Goal: Task Accomplishment & Management: Manage account settings

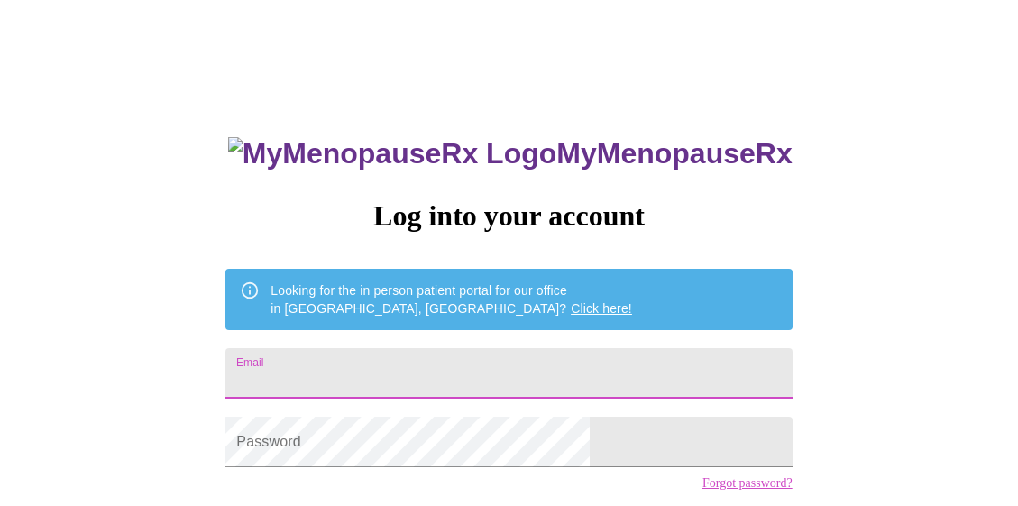
click at [549, 353] on input "Email" at bounding box center [508, 373] width 566 height 50
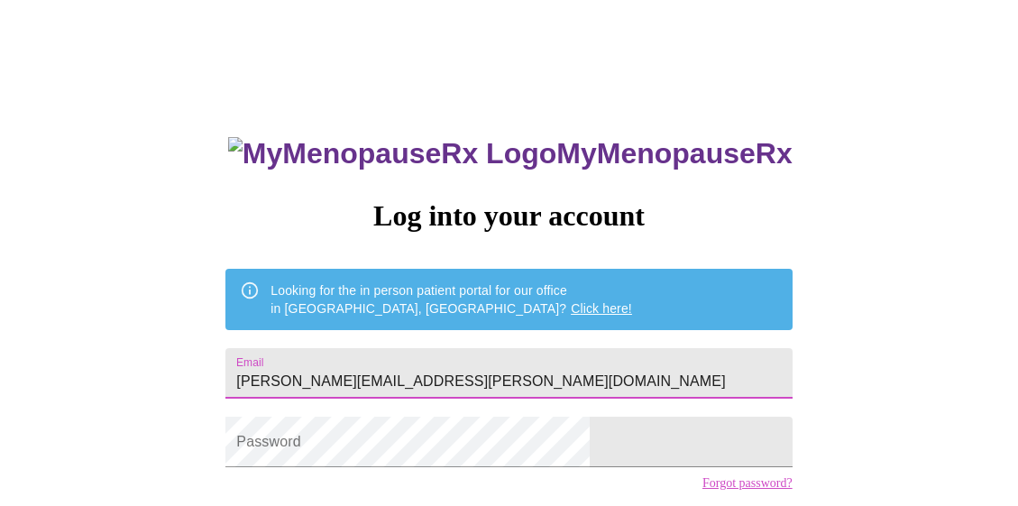
type input "[PERSON_NAME][EMAIL_ADDRESS][PERSON_NAME][DOMAIN_NAME]"
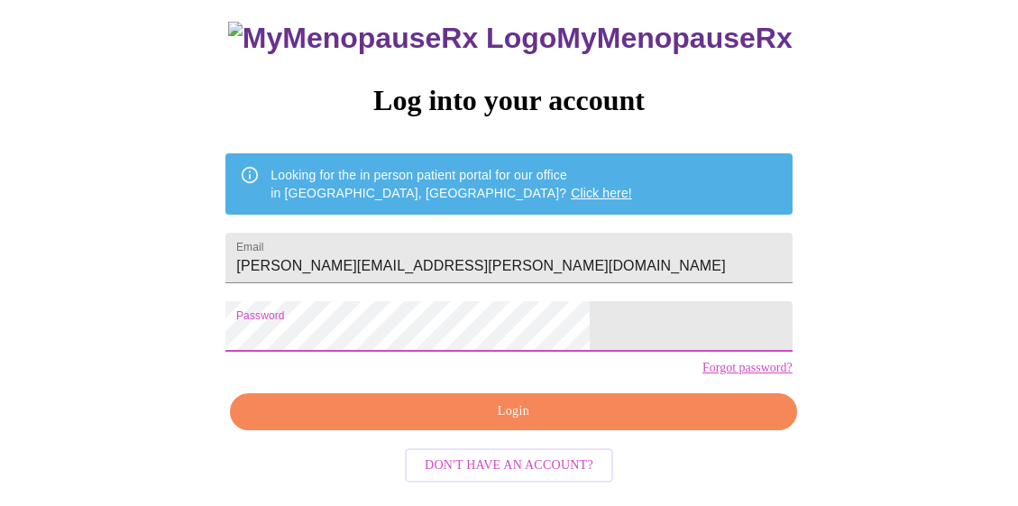
click at [446, 430] on button "Login" at bounding box center [513, 411] width 566 height 37
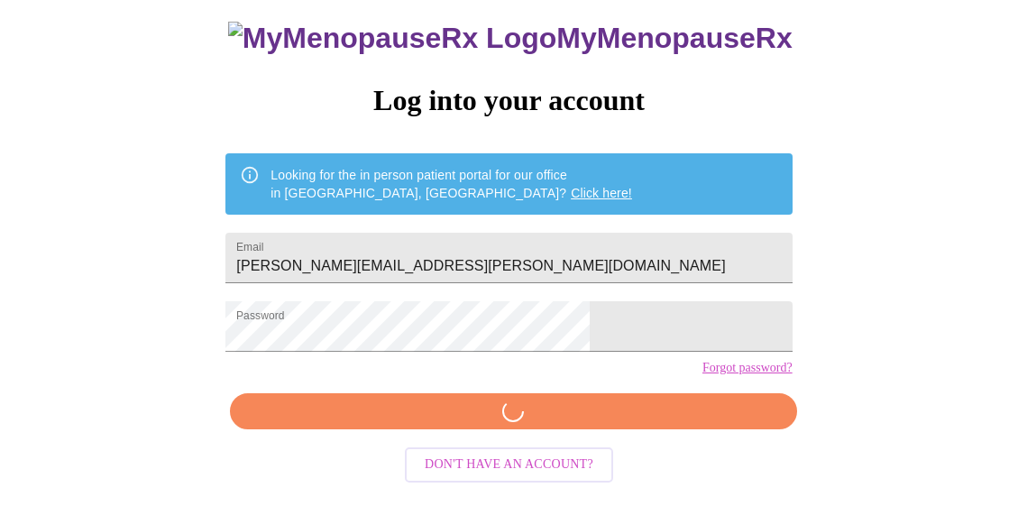
scroll to position [129, 0]
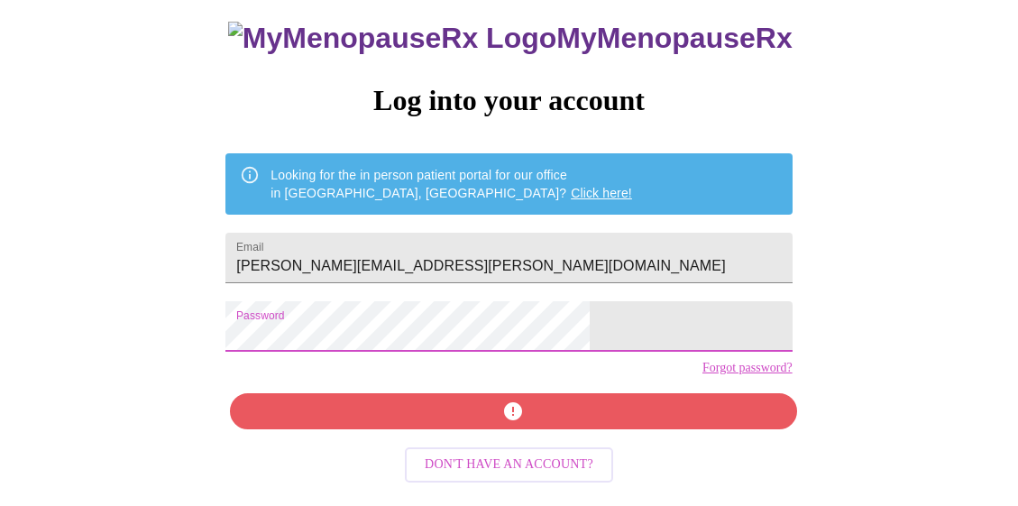
click at [302, 326] on div "MyMenopauseRx Log into your account Looking for the in person patient portal fo…" at bounding box center [509, 195] width 1004 height 607
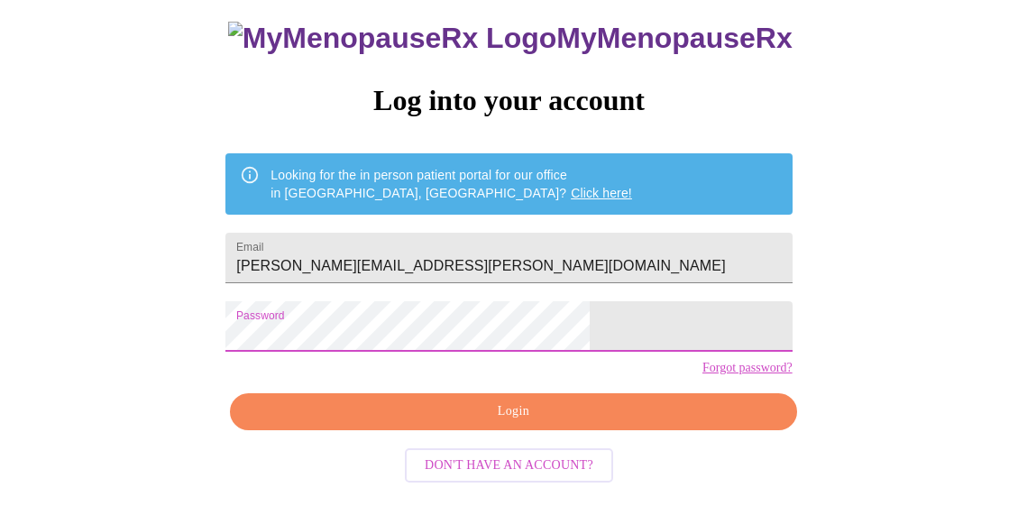
click at [503, 423] on span "Login" at bounding box center [513, 411] width 525 height 23
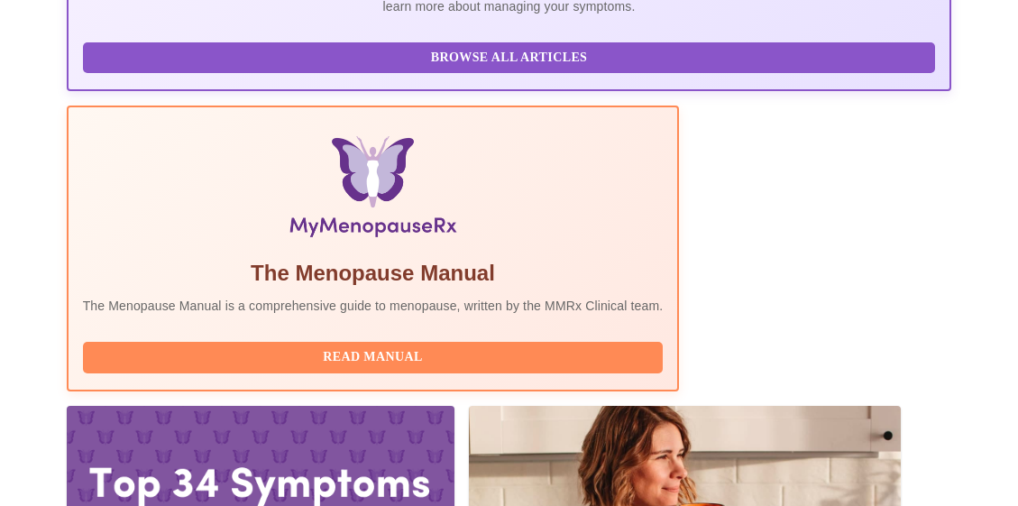
scroll to position [506, 0]
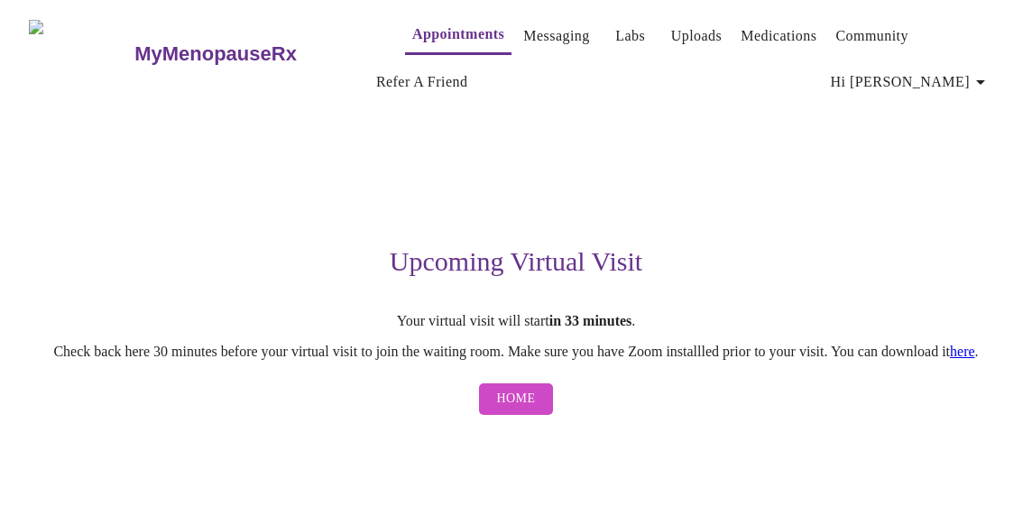
click at [949, 359] on link "here" at bounding box center [961, 351] width 25 height 15
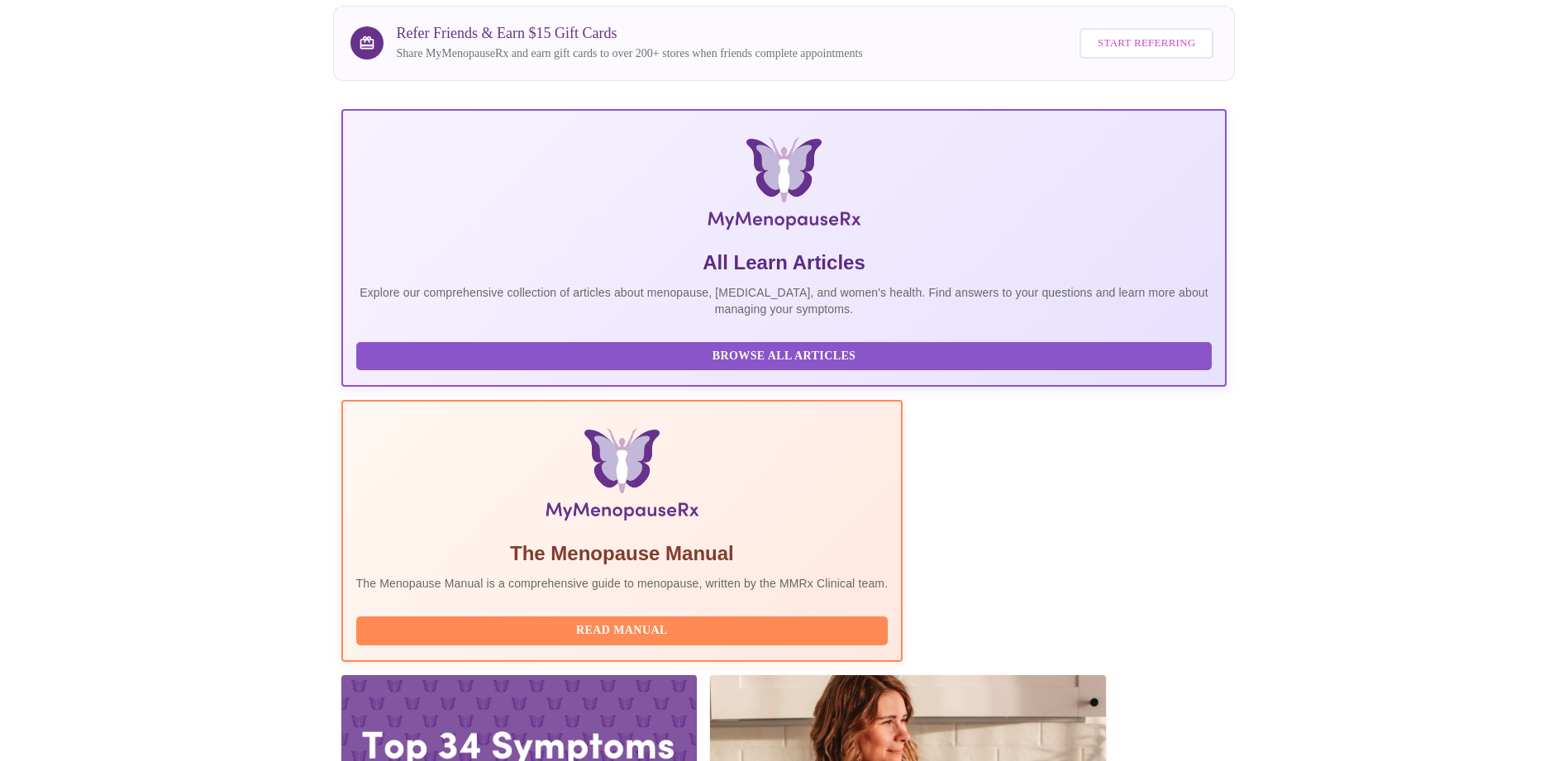
scroll to position [144, 0]
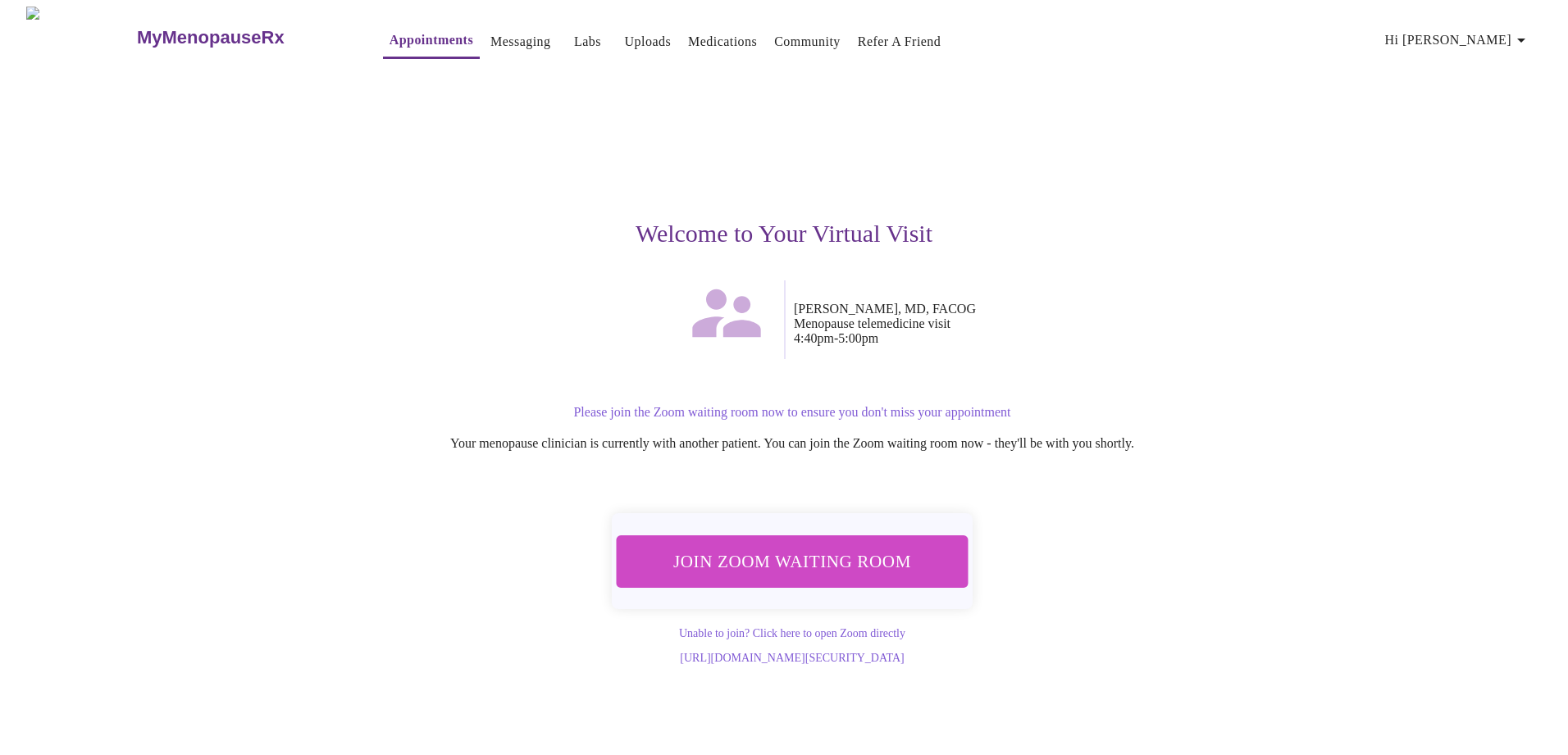
click at [781, 459] on span "Join Zoom Waiting Room" at bounding box center [792, 562] width 315 height 31
click at [925, 35] on icon "button" at bounding box center [1522, 40] width 20 height 20
click at [925, 188] on div at bounding box center [784, 378] width 1568 height 755
click at [789, 459] on span "Join Zoom Waiting Room" at bounding box center [792, 561] width 311 height 30
click at [496, 34] on link "Messaging" at bounding box center [520, 41] width 60 height 23
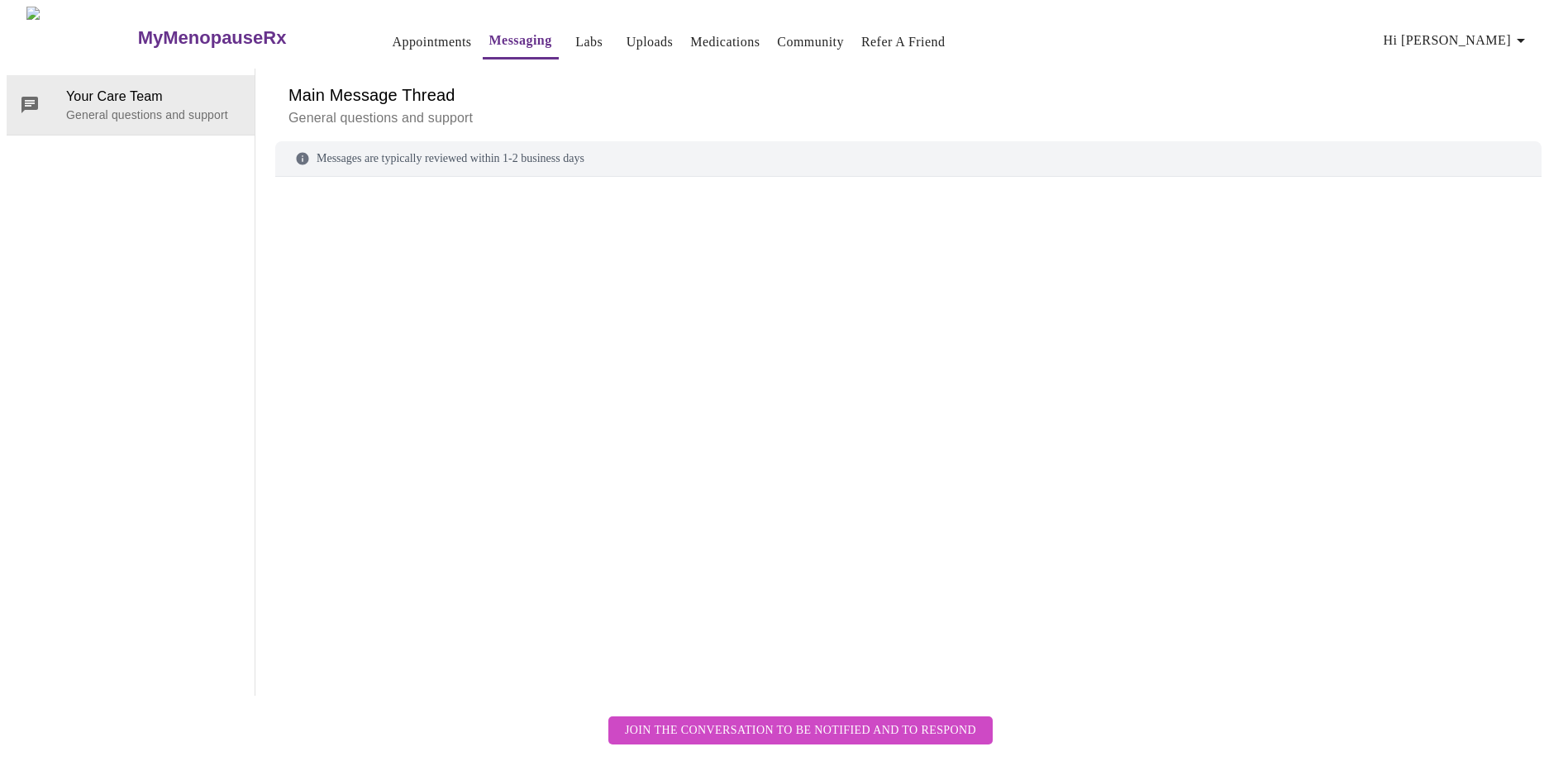
scroll to position [62, 0]
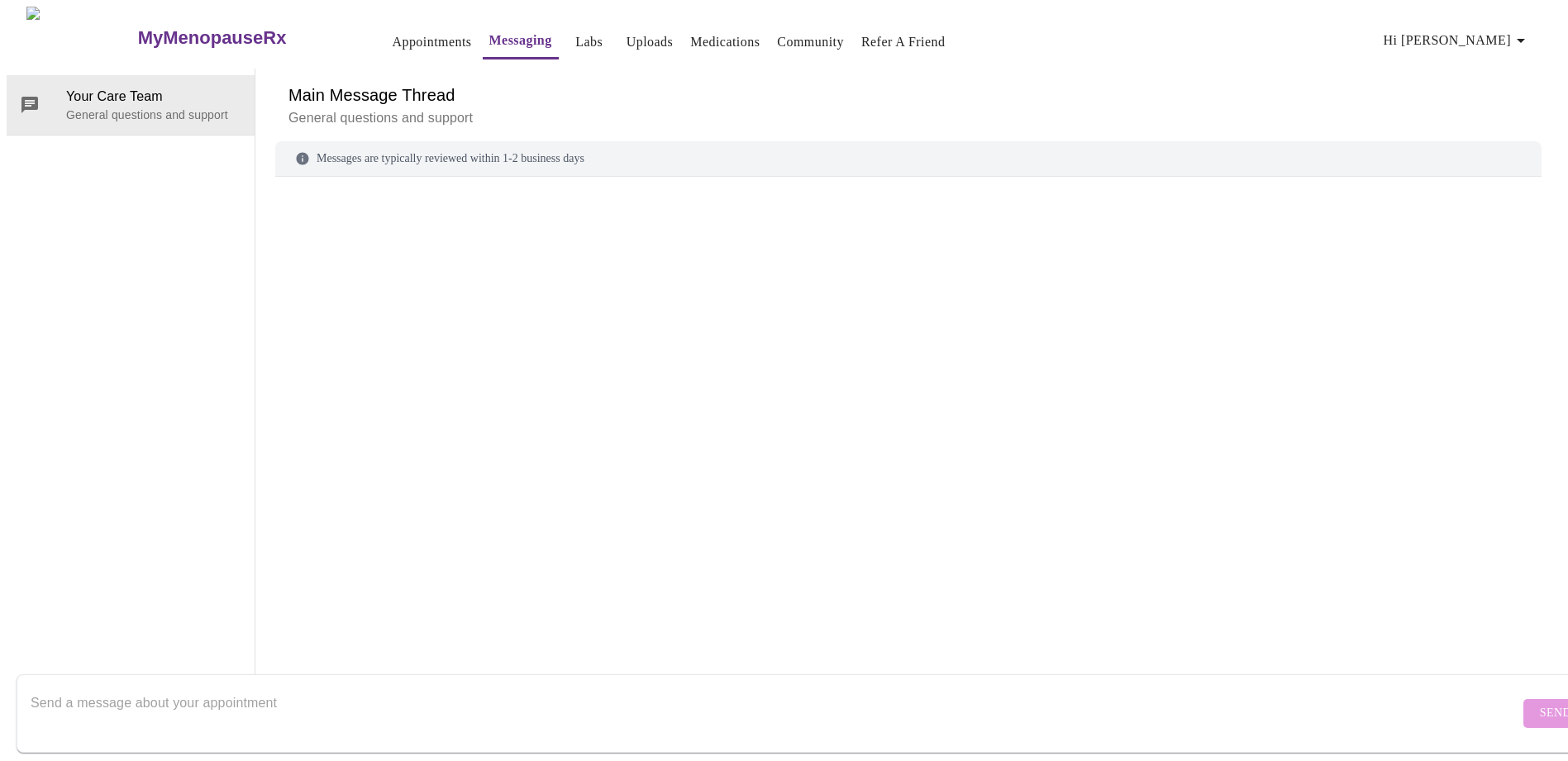
click at [525, 463] on textarea "Send a message about your appointment" at bounding box center [775, 713] width 1489 height 53
type textarea "My appointment is at 4:40pm and I have been in the zoom waiting room "waiting f…"
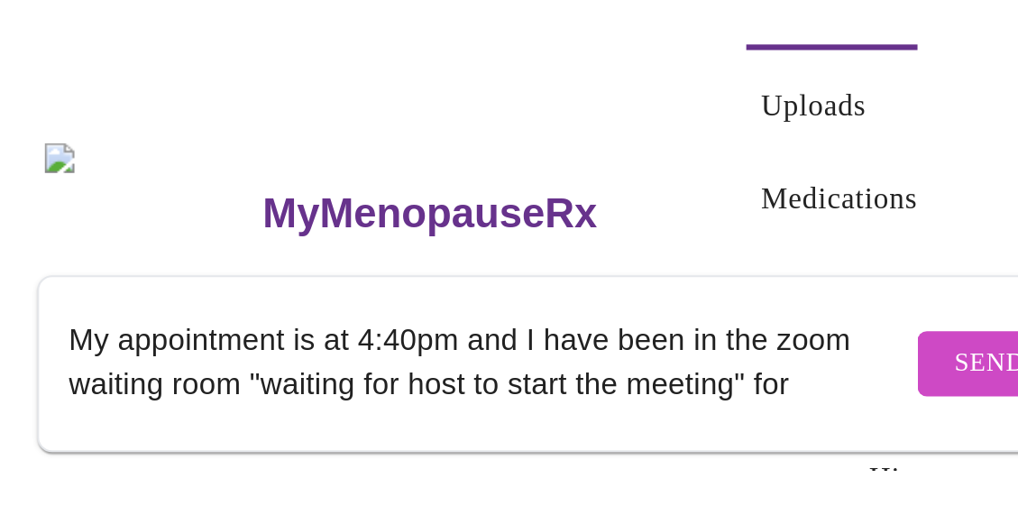
scroll to position [0, 0]
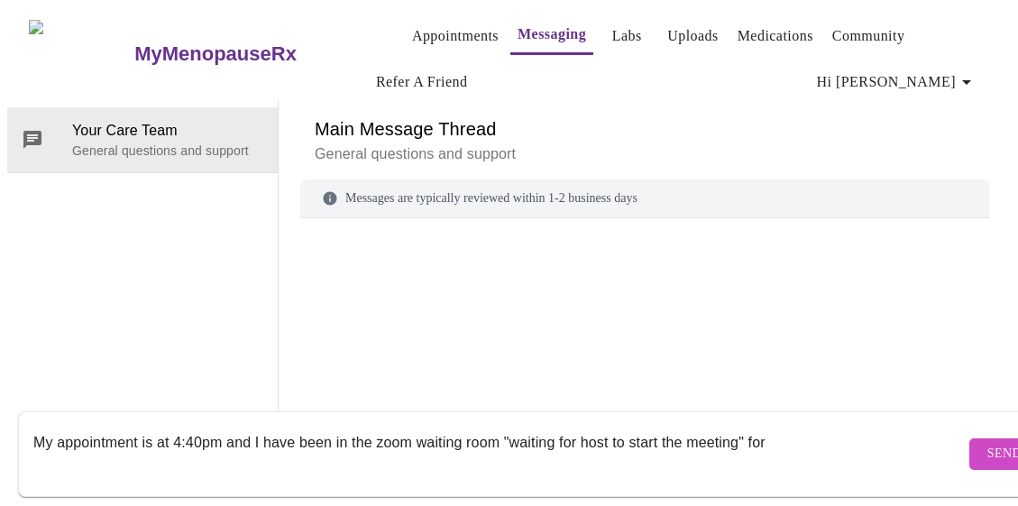
drag, startPoint x: 787, startPoint y: 432, endPoint x: -4, endPoint y: 426, distance: 790.8
click at [0, 426] on html "MyMenopauseRx Appointments Messaging Labs Uploads Medications Community Refer a…" at bounding box center [509, 233] width 1018 height 467
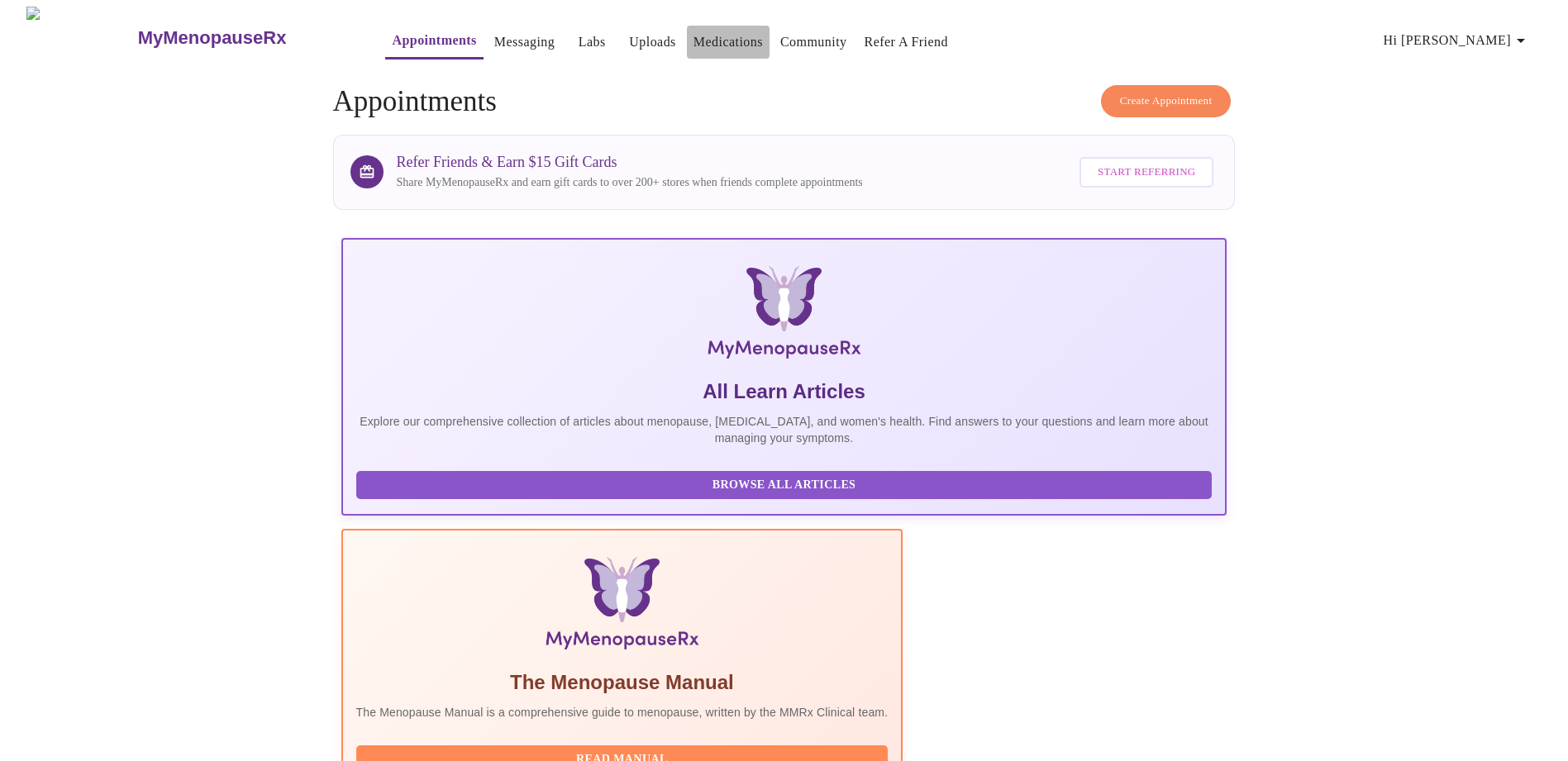
click at [694, 39] on link "Medications" at bounding box center [729, 41] width 70 height 23
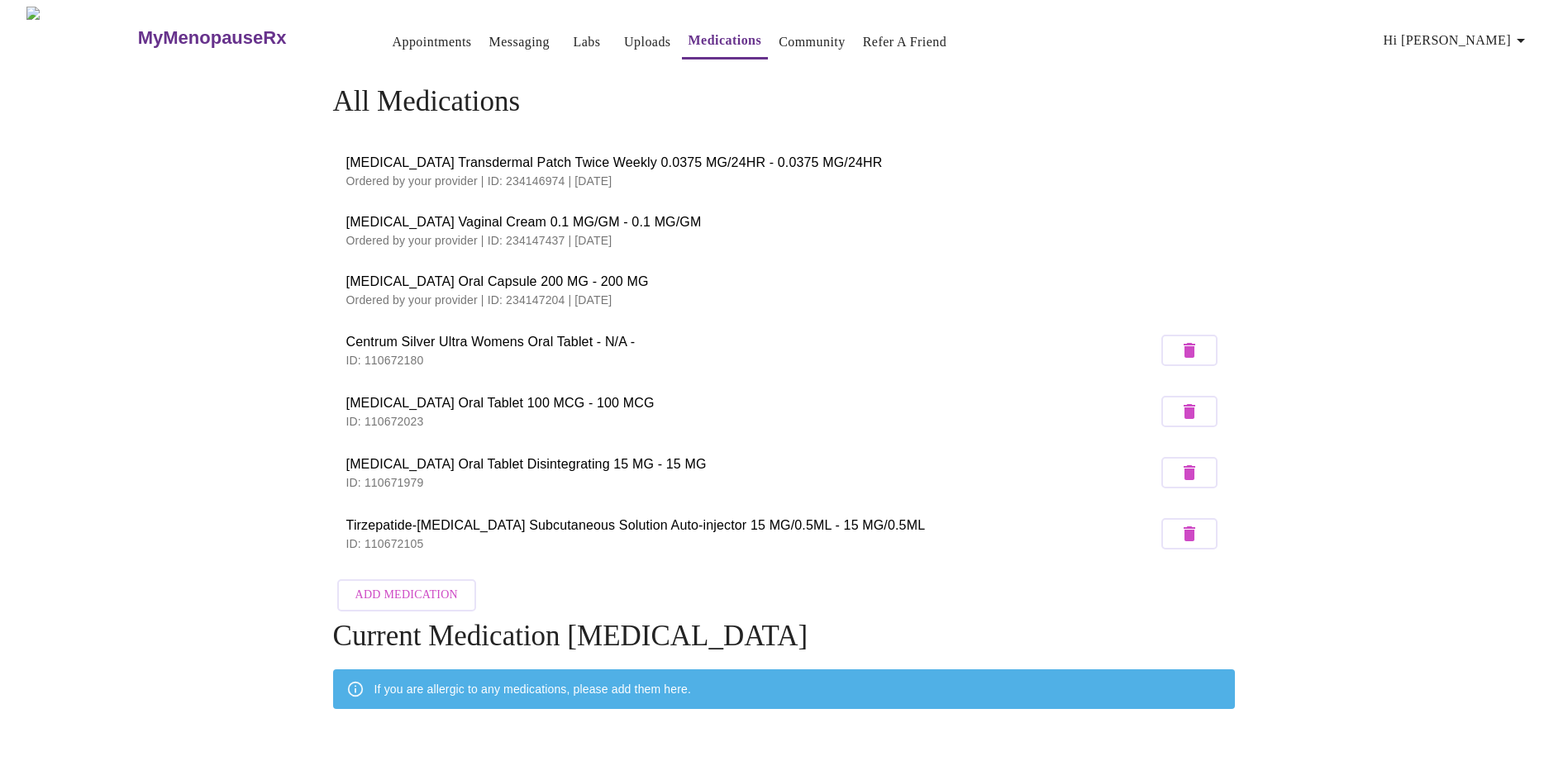
click at [759, 232] on p "Ordered by your provider | ID: 234147437 | [DATE]" at bounding box center [785, 240] width 877 height 17
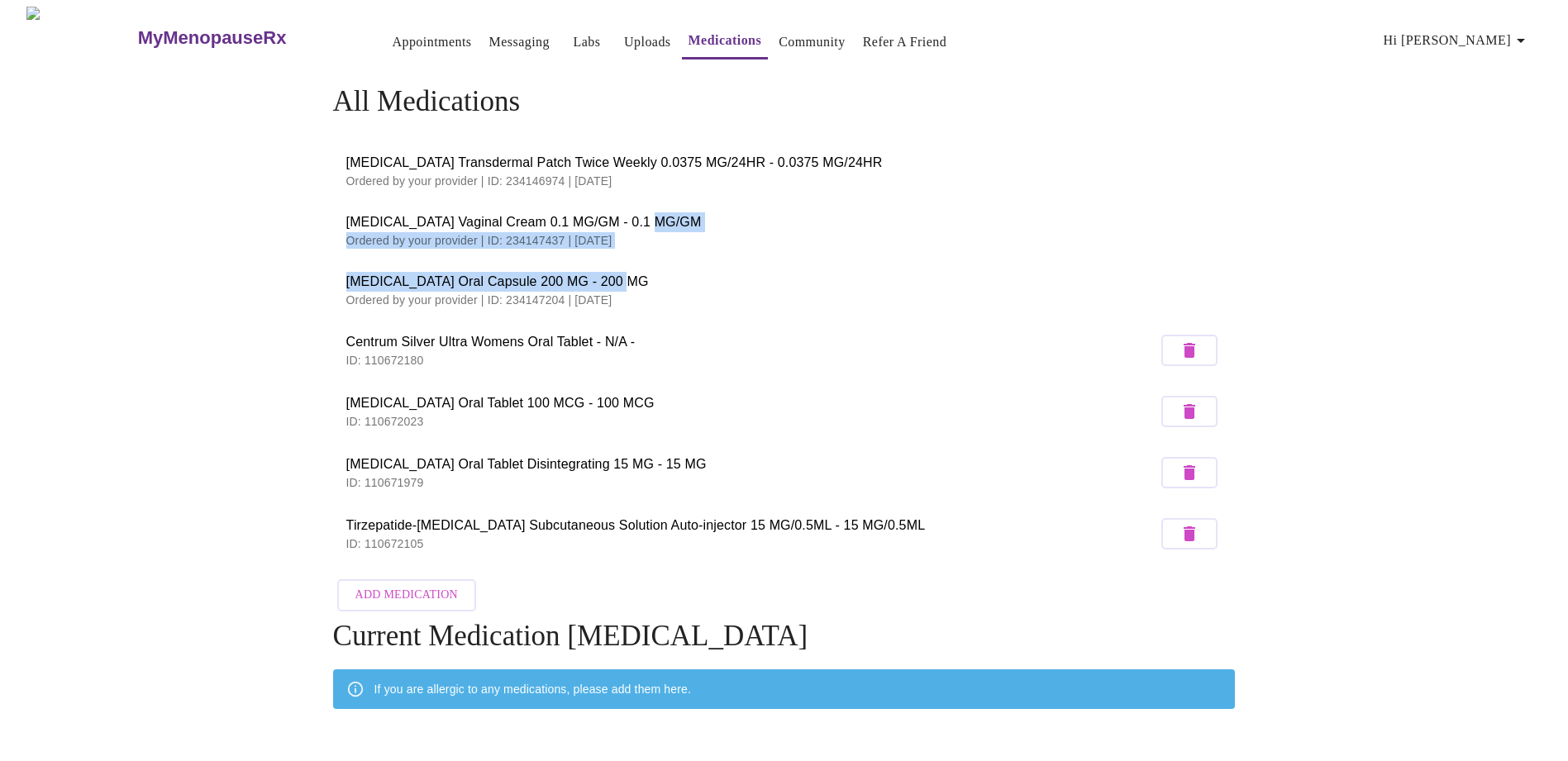
drag, startPoint x: 1566, startPoint y: 215, endPoint x: 1570, endPoint y: 257, distance: 42.2
click at [1568, 257] on html "MyMenopauseRx Appointments Messaging Labs Uploads Medications Community Refer a…" at bounding box center [784, 444] width 1568 height 888
drag, startPoint x: 1570, startPoint y: 257, endPoint x: 1530, endPoint y: 36, distance: 224.6
click at [1530, 36] on icon "button" at bounding box center [1521, 40] width 20 height 20
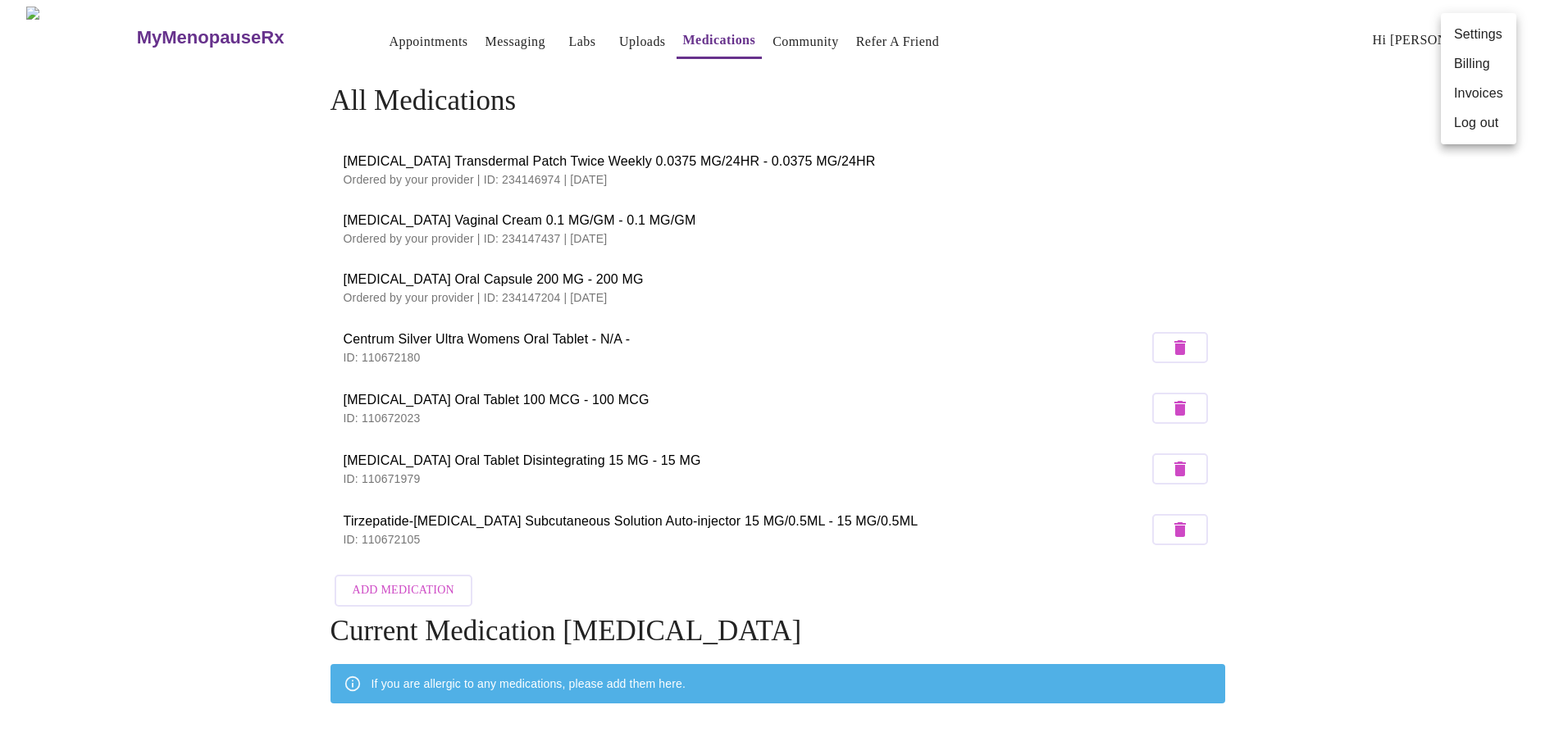
click at [1168, 106] on div at bounding box center [784, 378] width 1568 height 755
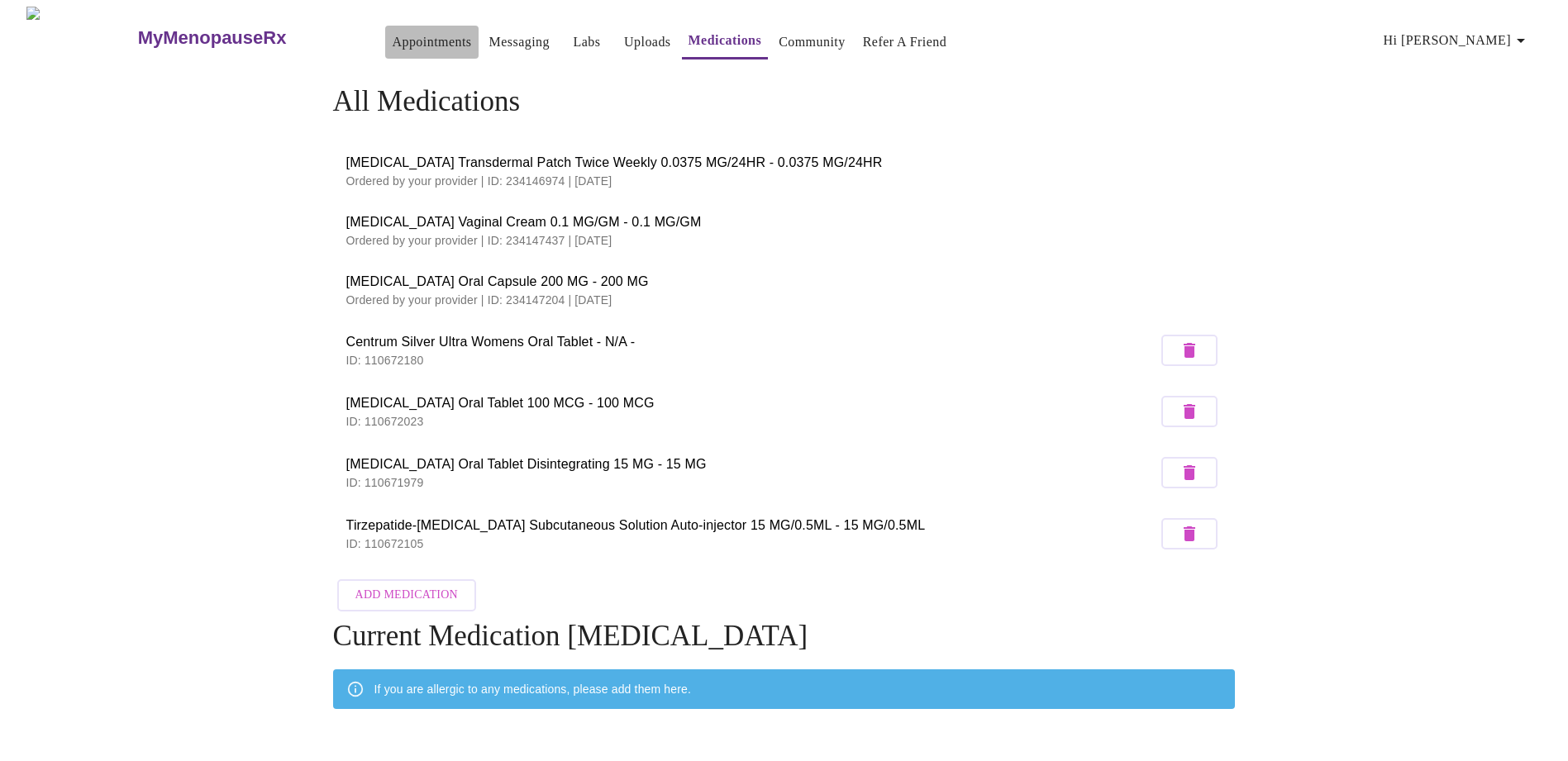
click at [392, 32] on link "Appointments" at bounding box center [431, 41] width 80 height 23
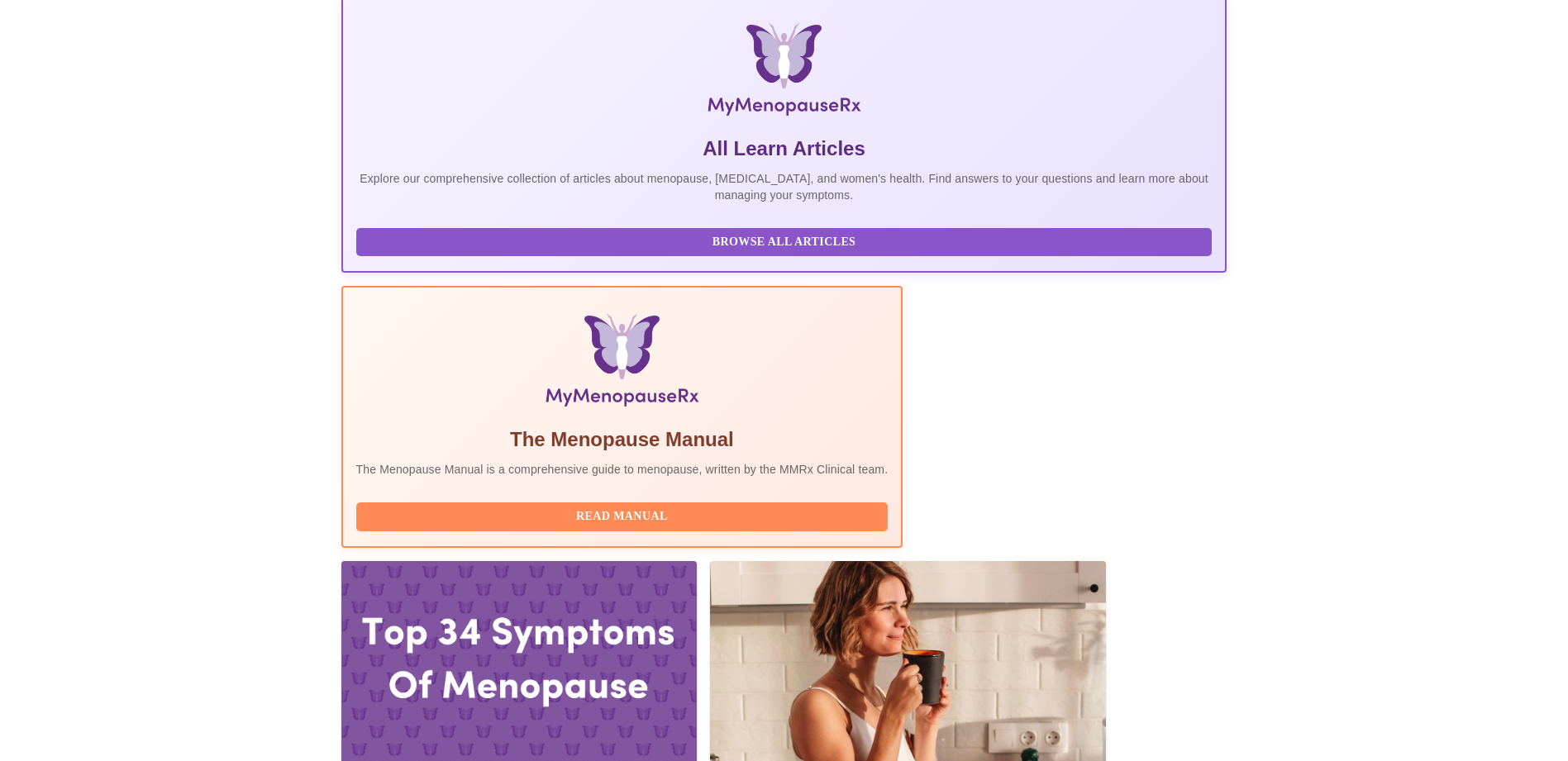
scroll to position [331, 0]
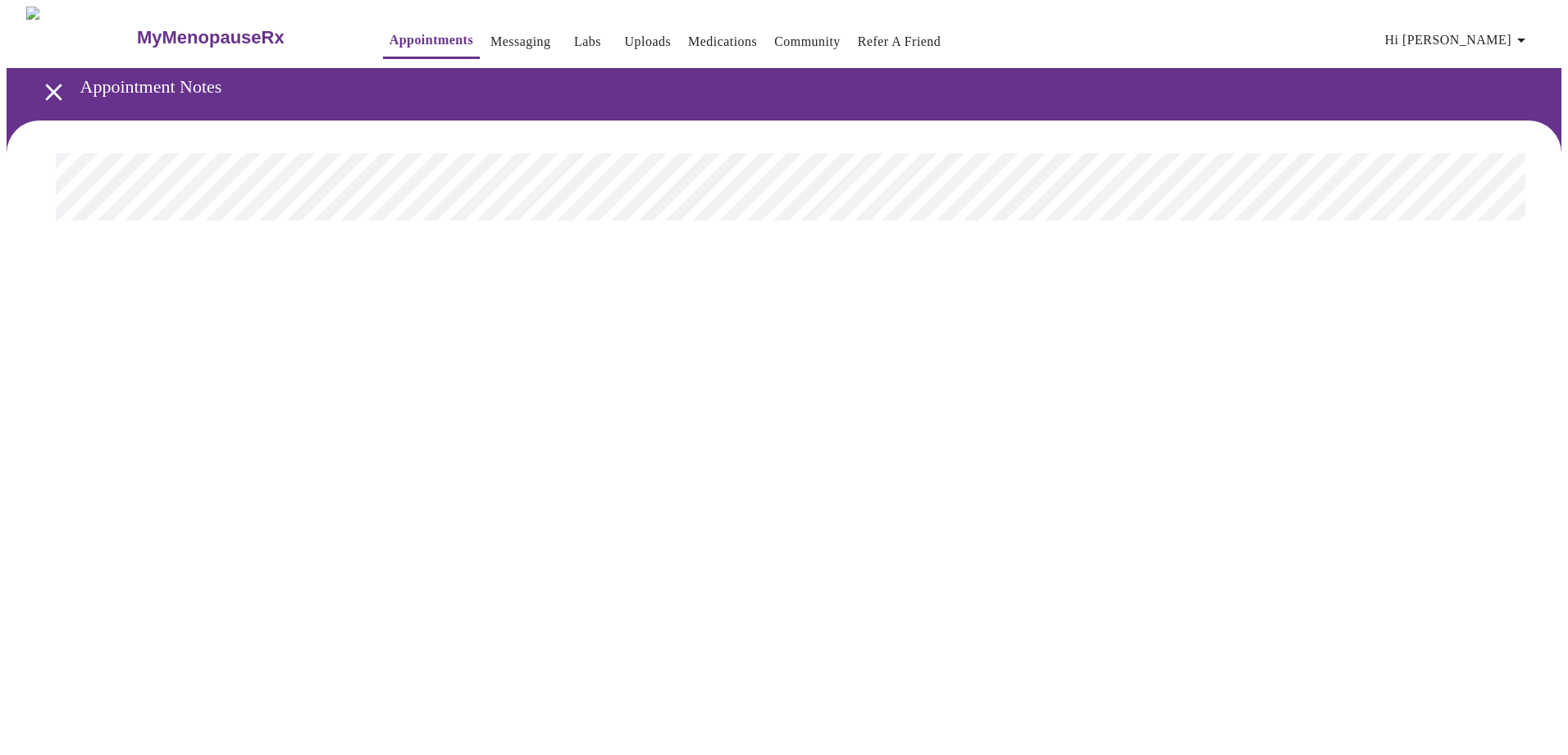
click at [490, 37] on link "Messaging" at bounding box center [520, 41] width 60 height 23
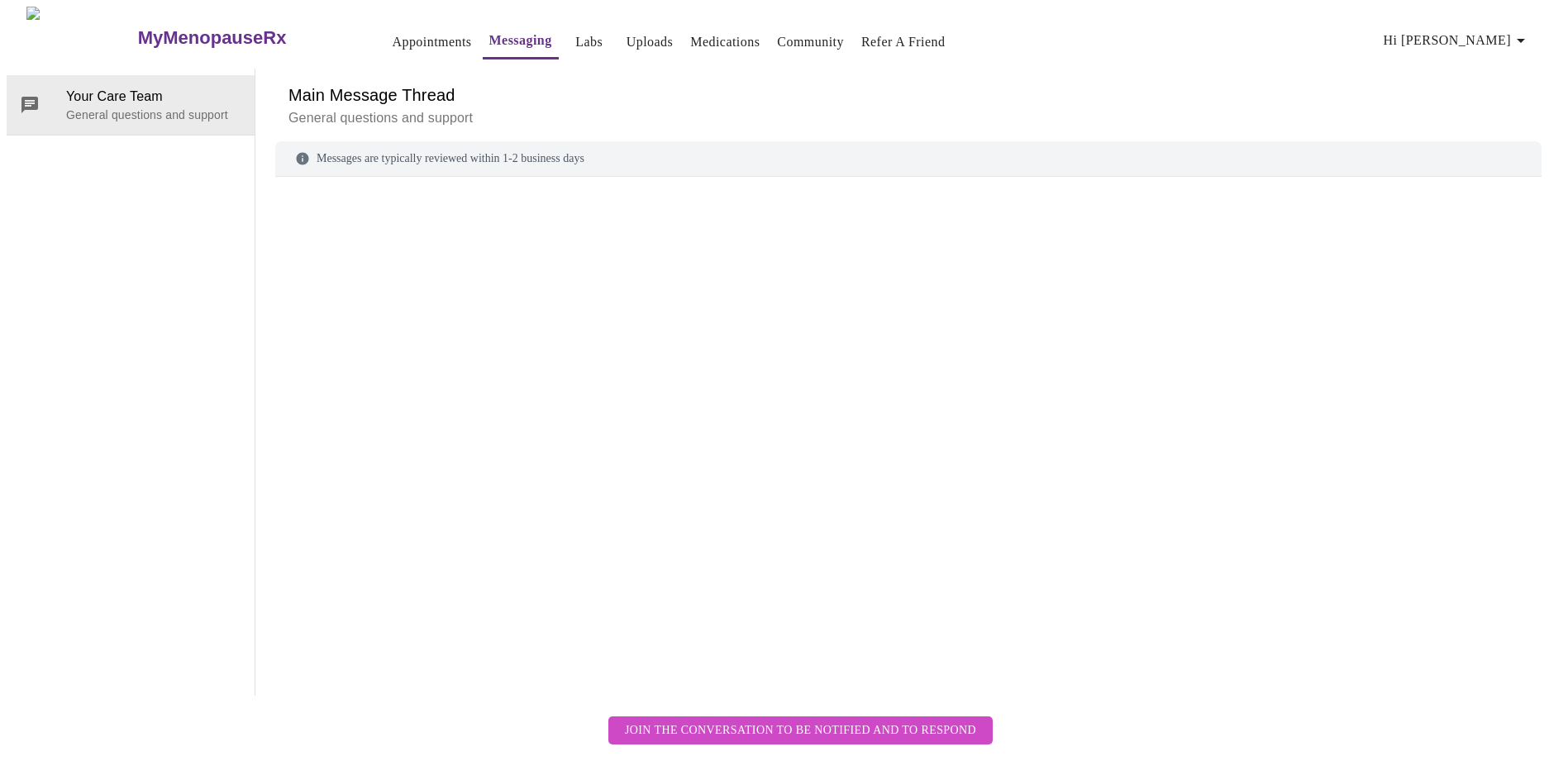
scroll to position [62, 0]
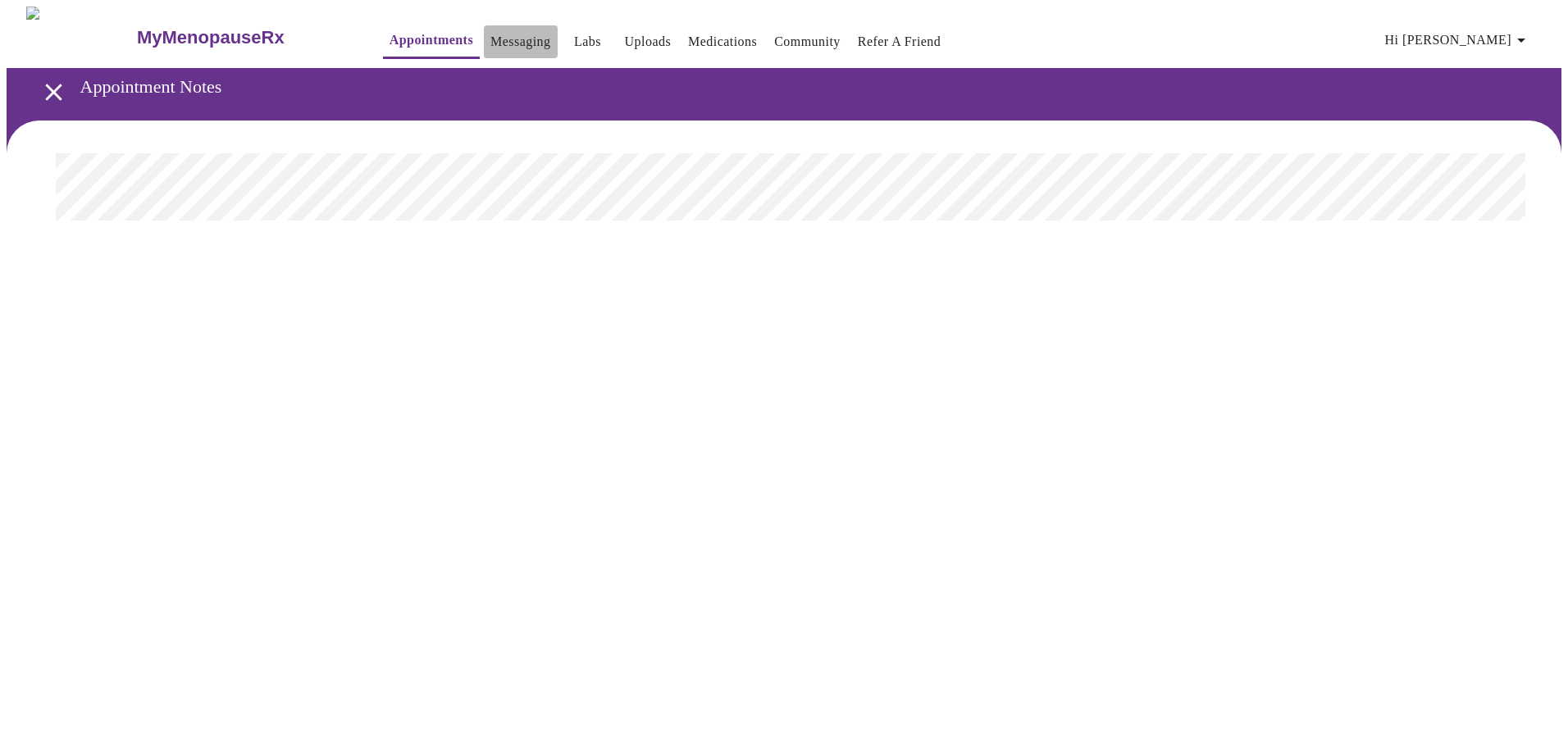
click at [497, 35] on link "Messaging" at bounding box center [520, 41] width 60 height 23
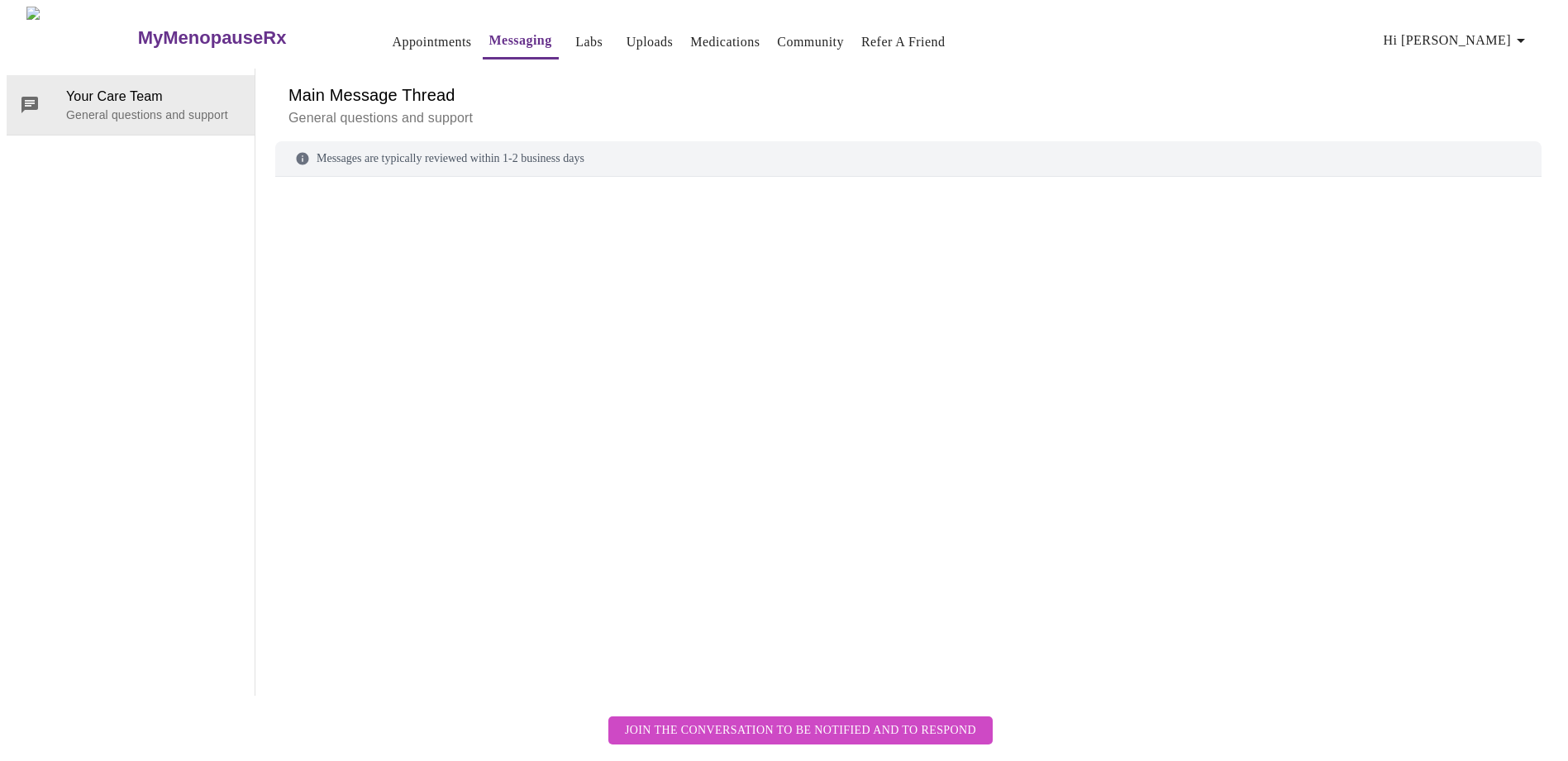
scroll to position [62, 0]
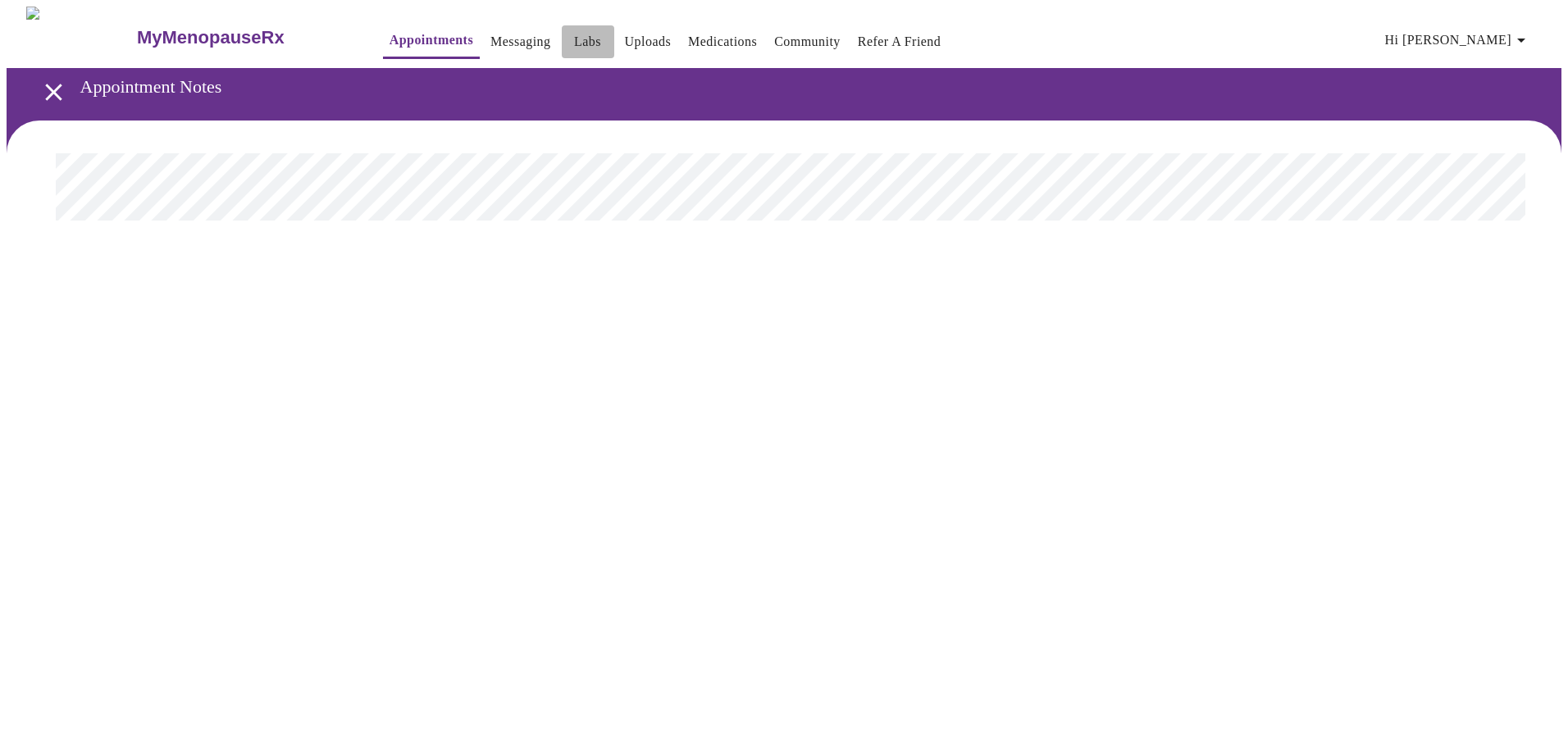
click at [574, 33] on link "Labs" at bounding box center [588, 41] width 27 height 23
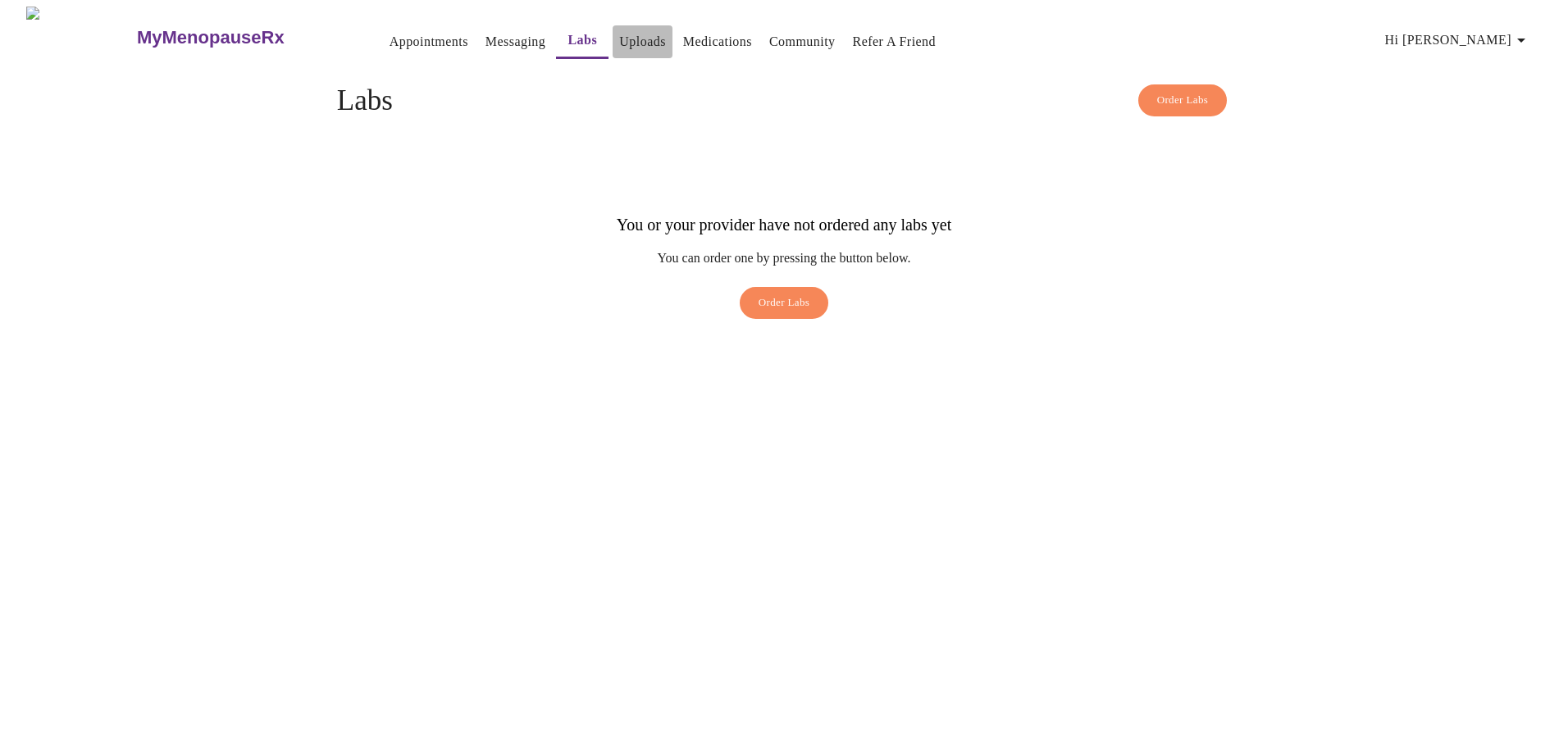
click at [619, 33] on link "Uploads" at bounding box center [642, 41] width 46 height 23
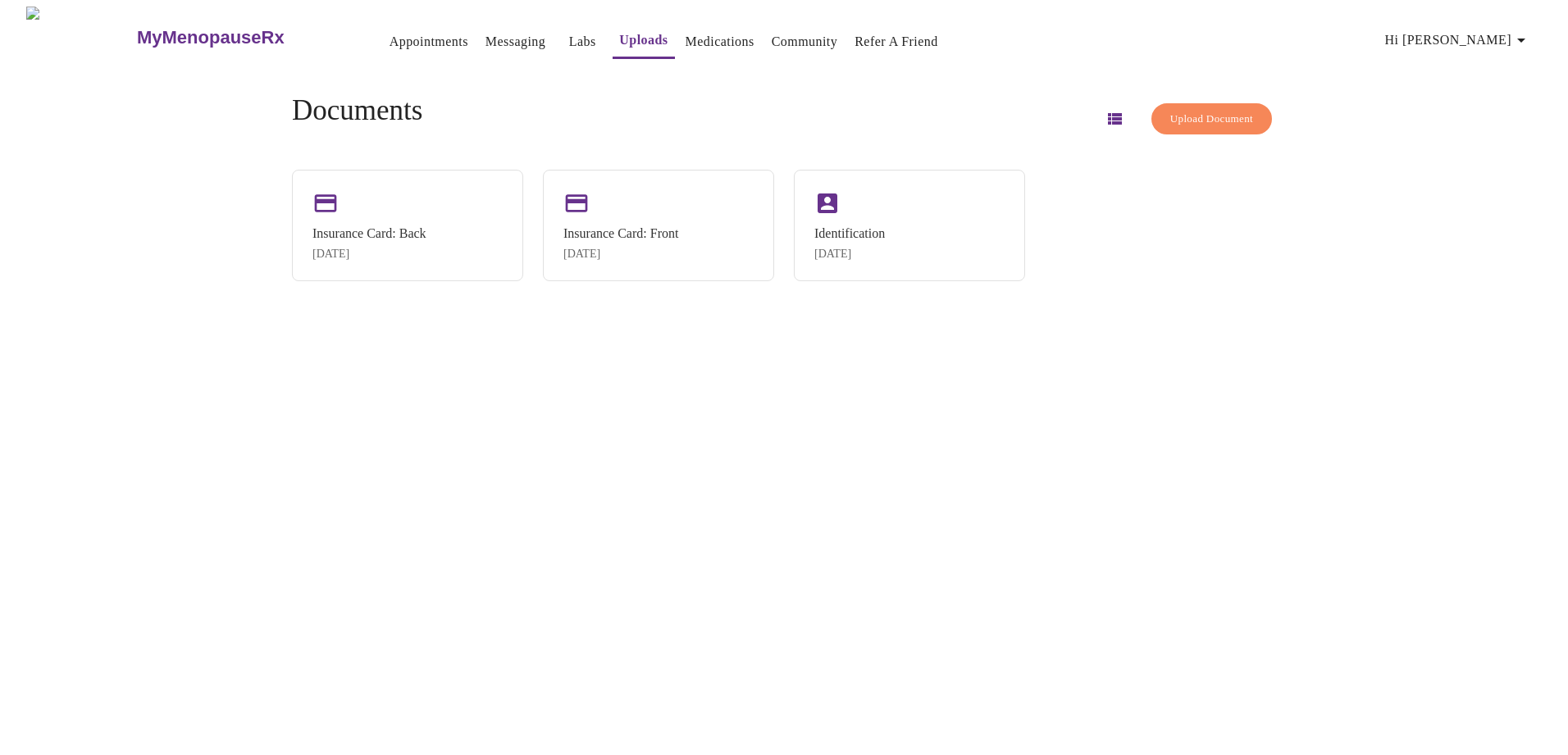
click at [686, 35] on link "Medications" at bounding box center [720, 41] width 69 height 23
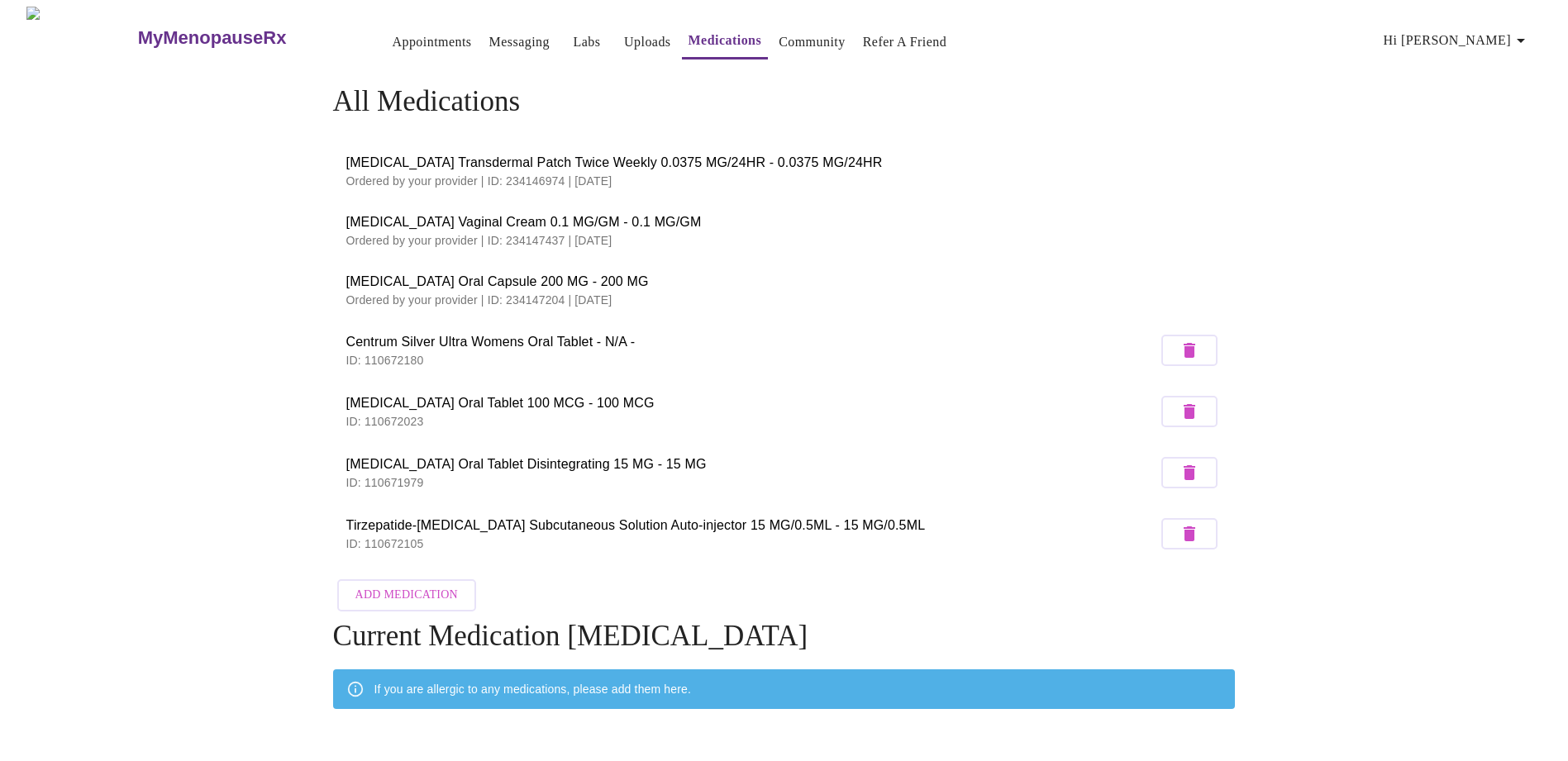
click at [797, 45] on link "Community" at bounding box center [812, 41] width 67 height 23
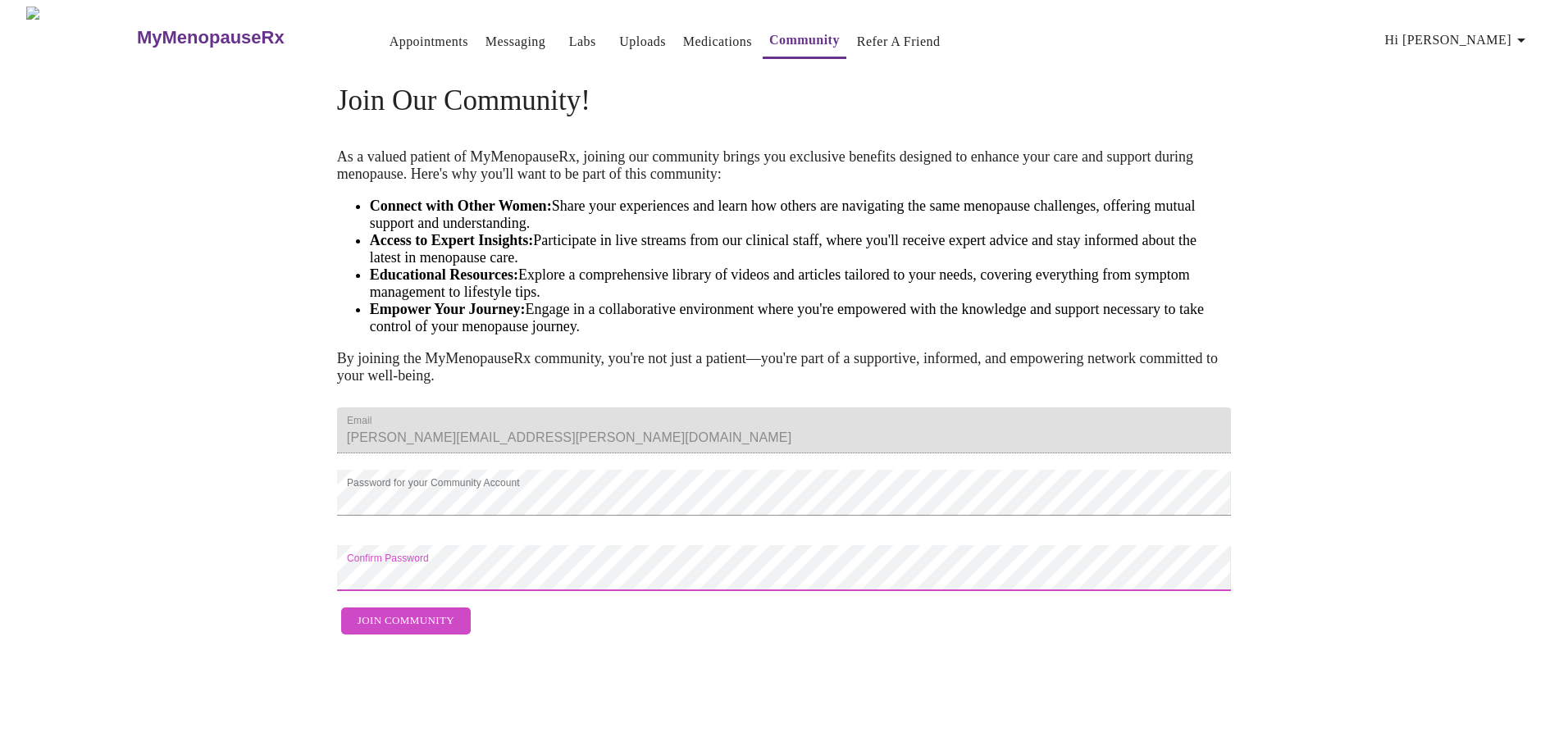
click at [455, 635] on button "Join Community" at bounding box center [406, 621] width 129 height 27
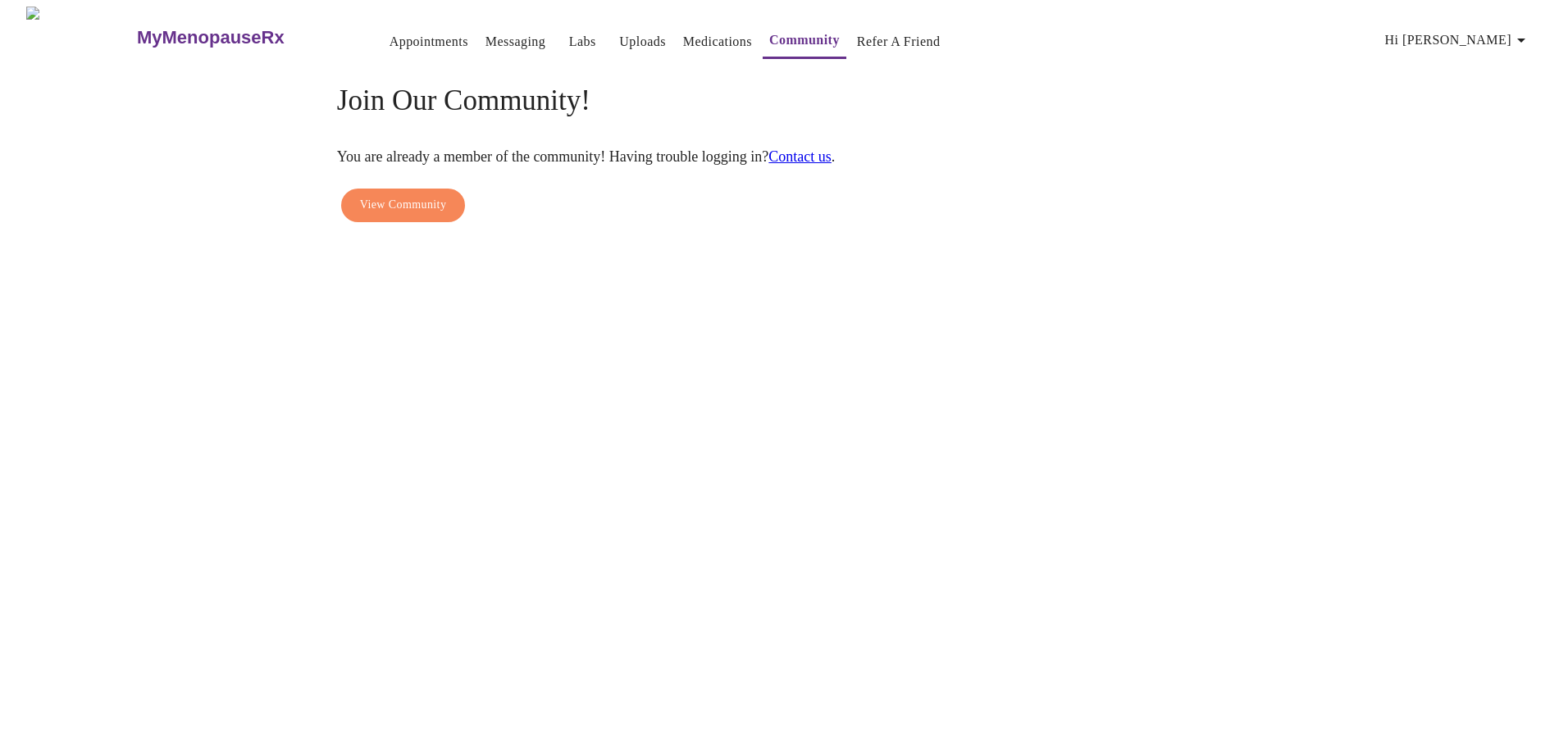
click at [683, 32] on link "Medications" at bounding box center [718, 41] width 69 height 23
